Goal: Find specific page/section: Find specific page/section

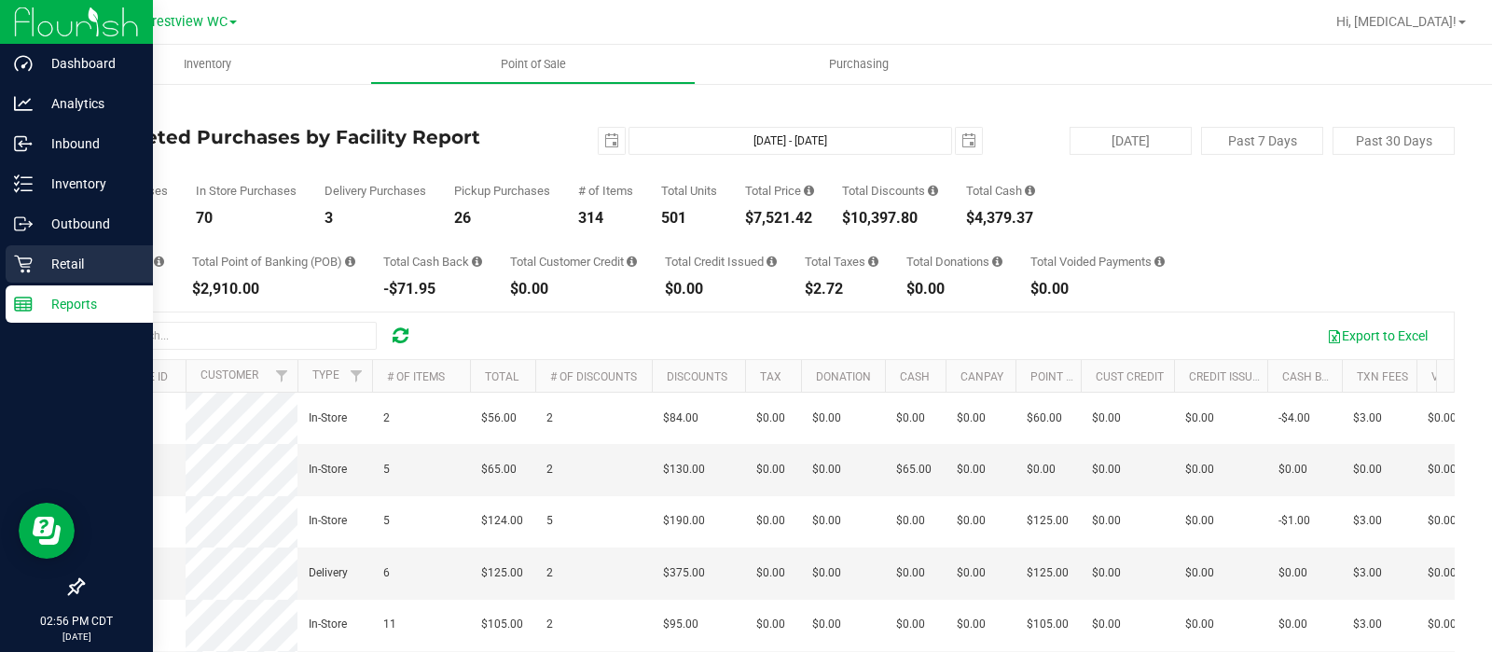
click at [34, 272] on p "Retail" at bounding box center [89, 264] width 112 height 22
